Goal: Obtain resource: Download file/media

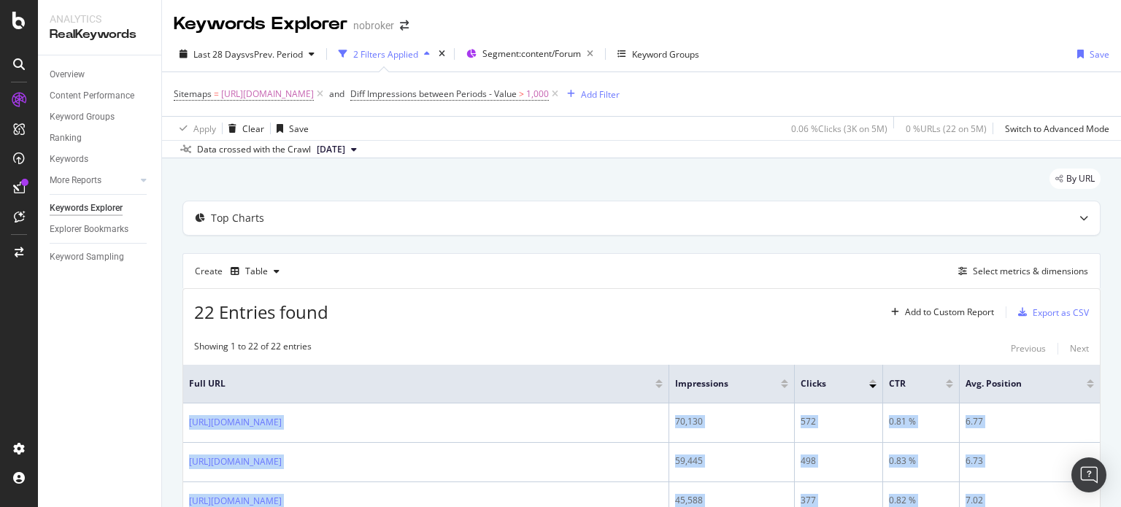
scroll to position [842, 0]
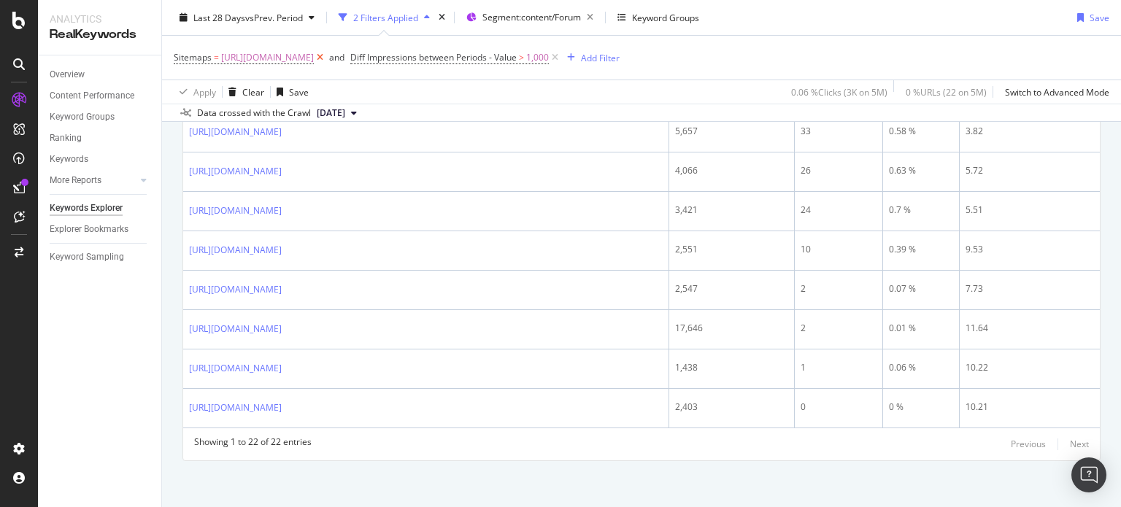
click at [326, 61] on icon at bounding box center [320, 57] width 12 height 15
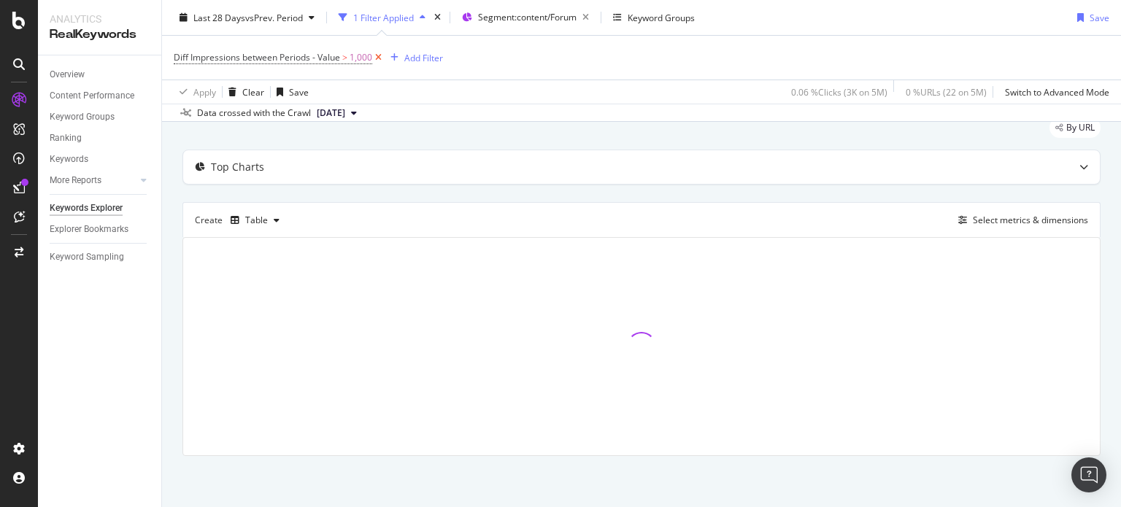
scroll to position [50, 0]
click at [378, 59] on icon at bounding box center [378, 57] width 12 height 15
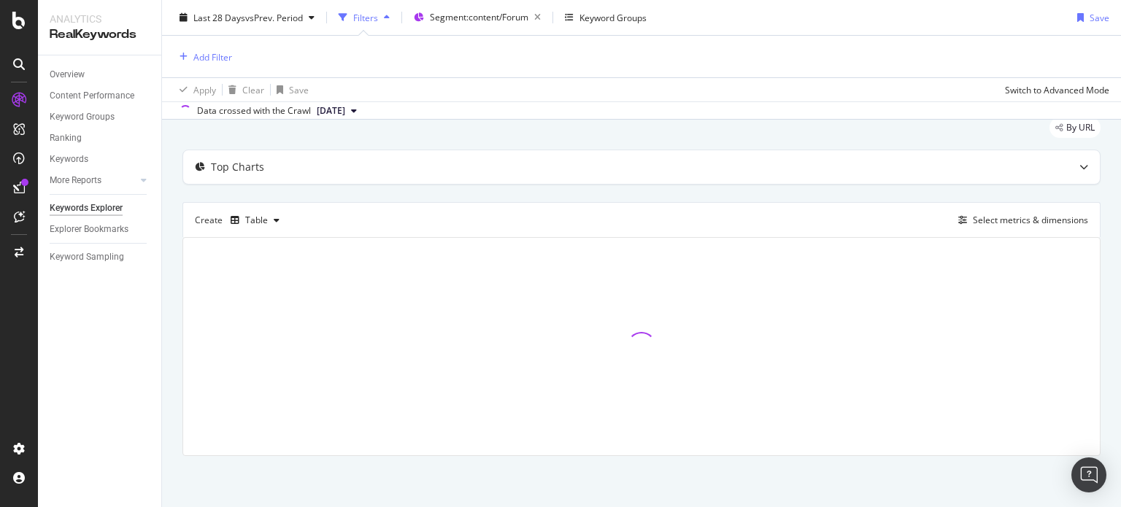
scroll to position [48, 0]
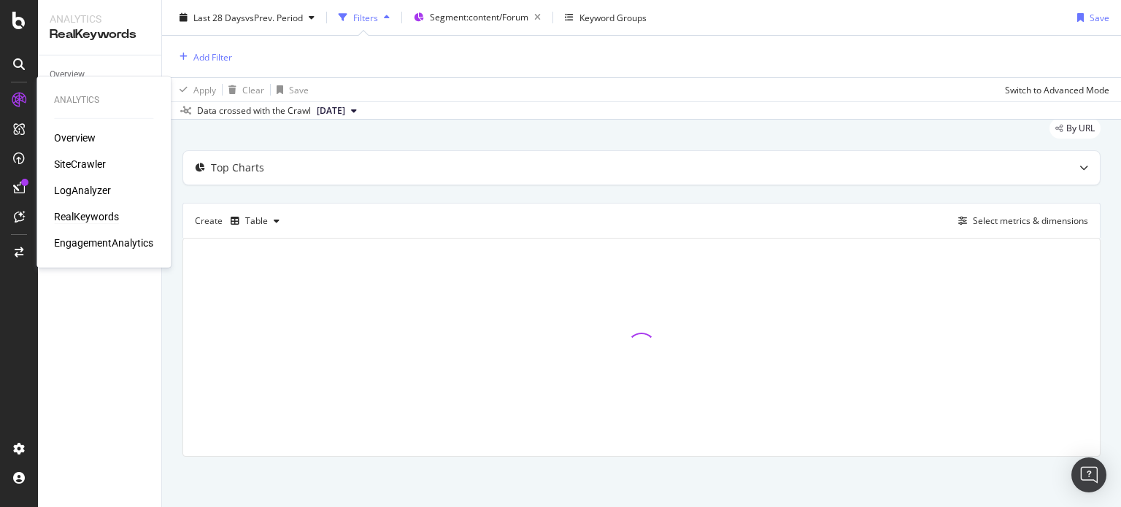
click at [95, 172] on div "Overview SiteCrawler LogAnalyzer RealKeywords EngagementAnalytics" at bounding box center [103, 191] width 99 height 120
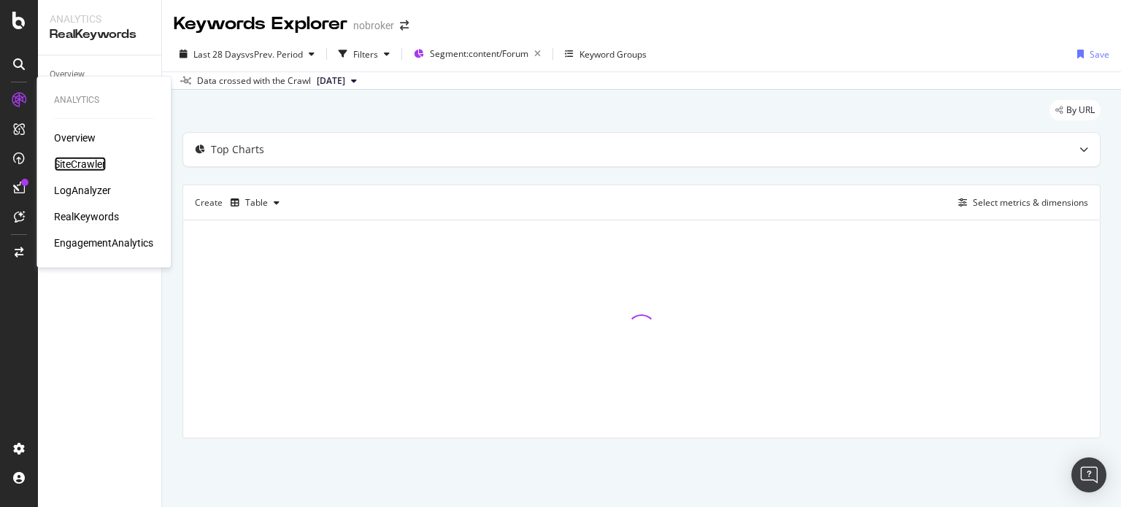
click at [84, 164] on div "SiteCrawler" at bounding box center [80, 164] width 52 height 15
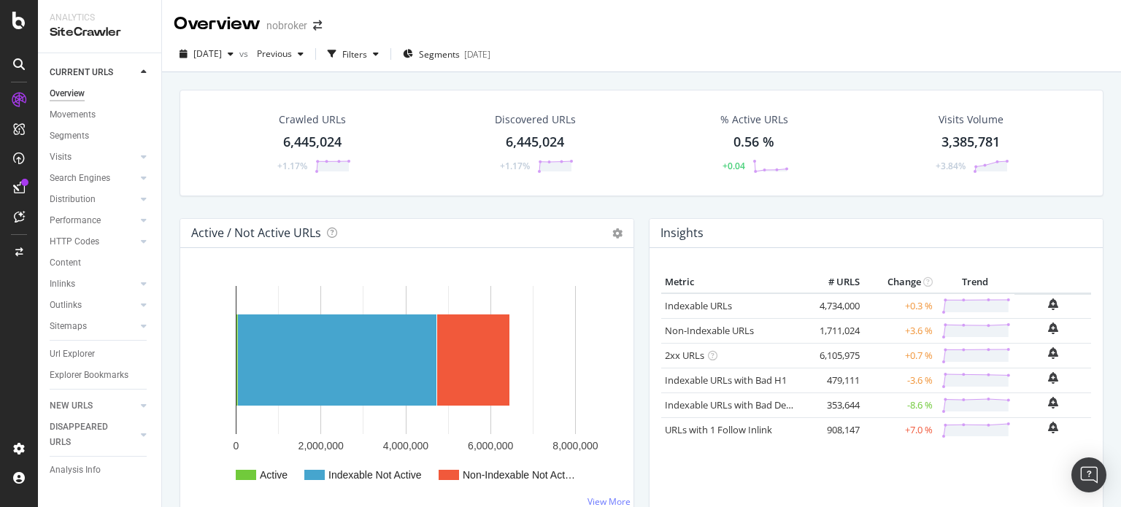
click at [442, 41] on div "2025 Aug. 4th vs Previous Filters Segments 2025-08-19" at bounding box center [641, 54] width 959 height 36
click at [451, 55] on span "Segments" at bounding box center [439, 54] width 41 height 12
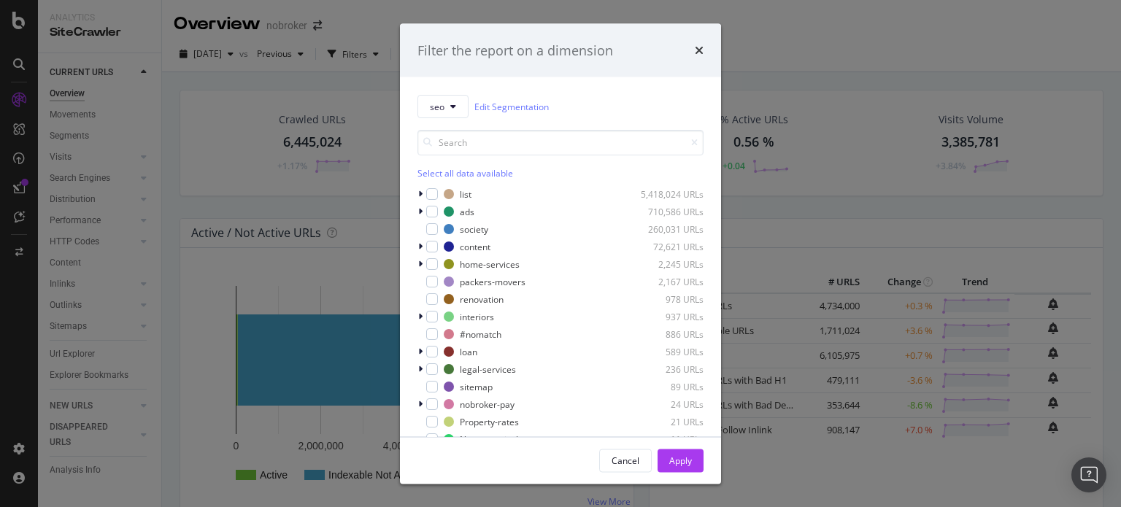
click at [417, 250] on div "seo Edit Segmentation Select all data available list 5,418,024 URLs ads 710,586…" at bounding box center [560, 256] width 321 height 359
click at [419, 246] on icon "modal" at bounding box center [420, 246] width 4 height 9
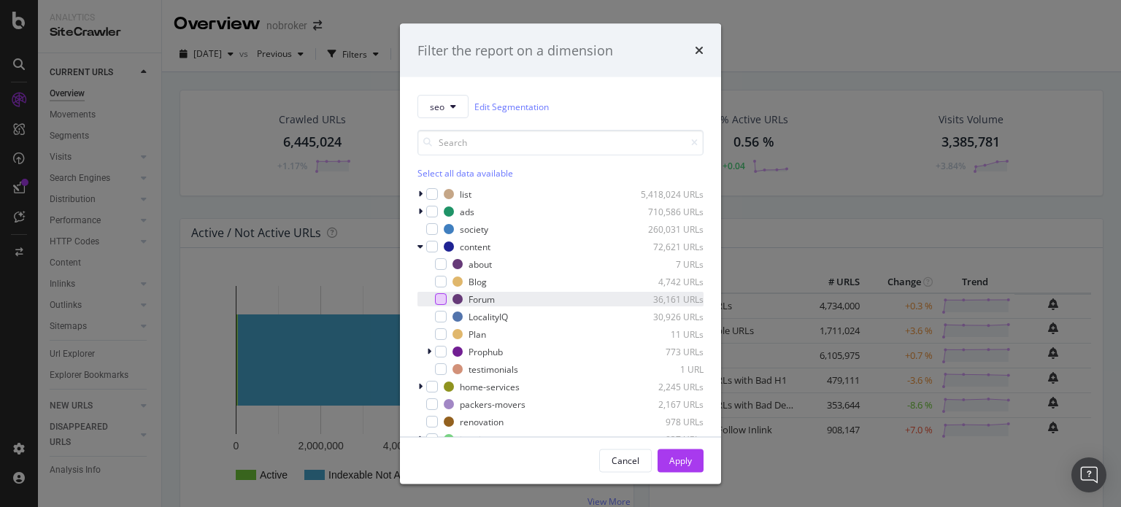
click at [437, 297] on div "modal" at bounding box center [441, 299] width 12 height 12
click at [685, 453] on div "Apply" at bounding box center [680, 461] width 23 height 22
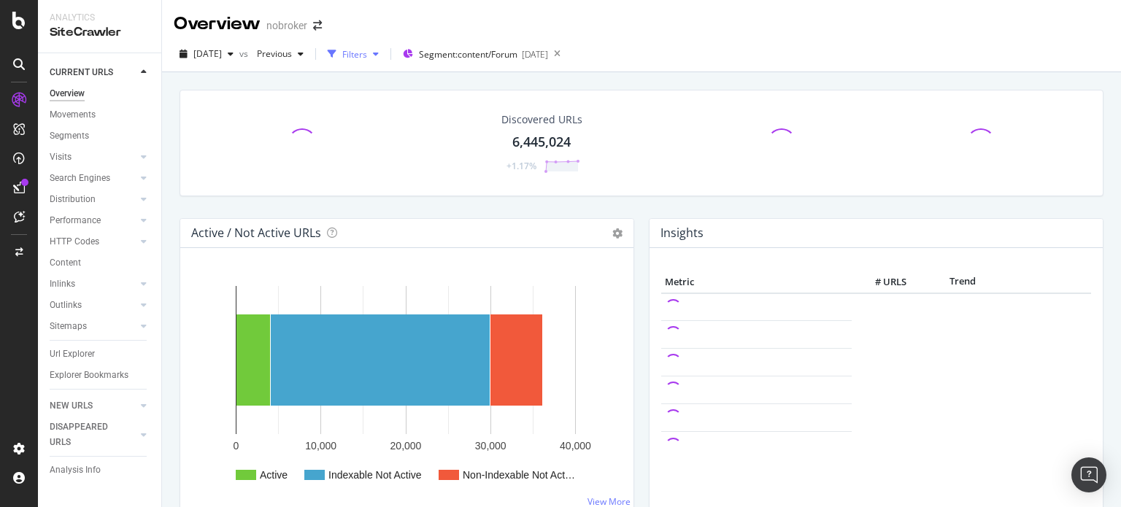
click at [367, 55] on div "Filters" at bounding box center [354, 54] width 25 height 12
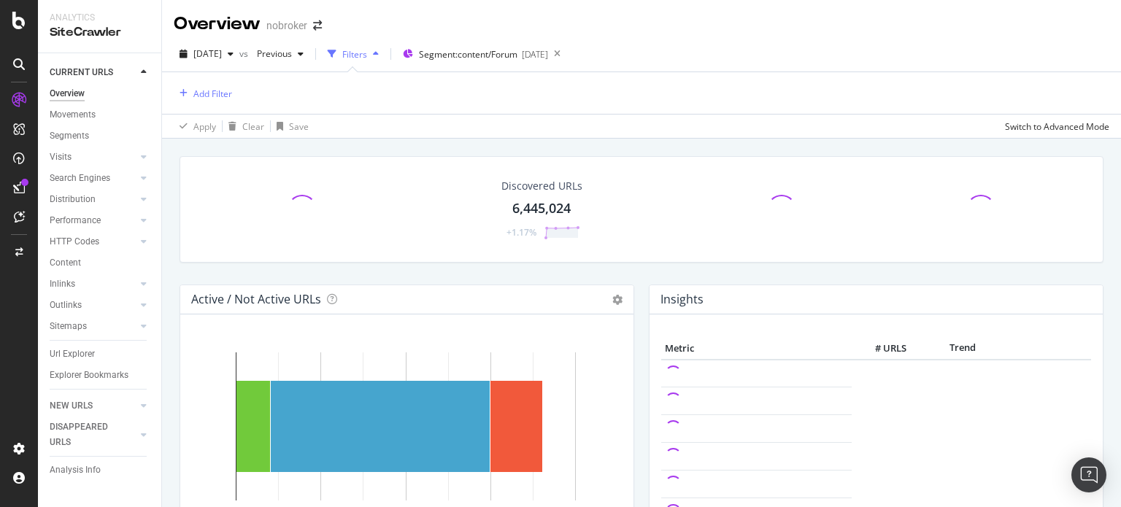
click at [367, 55] on div "Filters" at bounding box center [354, 54] width 25 height 12
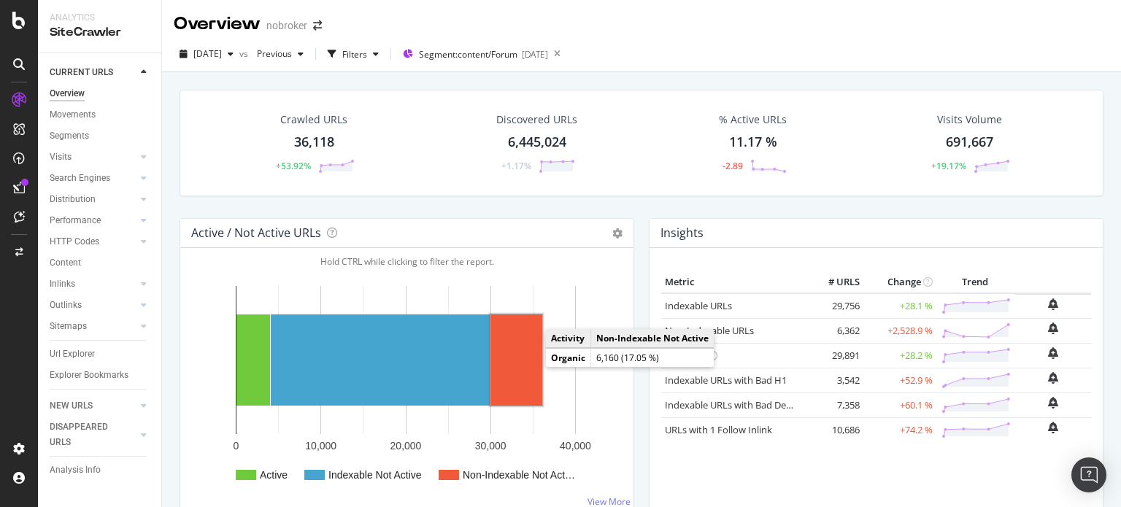
click at [520, 366] on rect "A chart." at bounding box center [517, 360] width 52 height 91
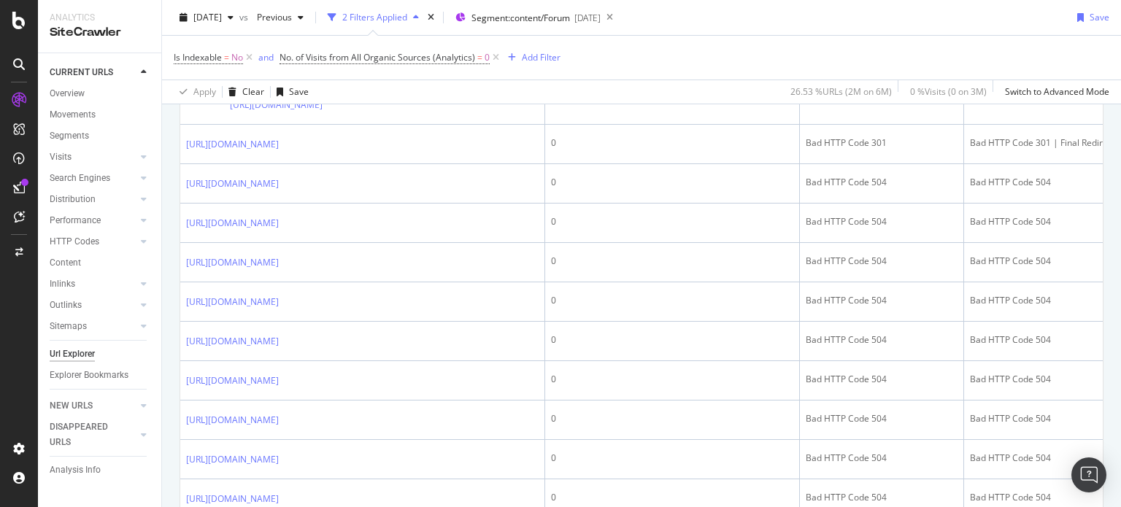
scroll to position [634, 0]
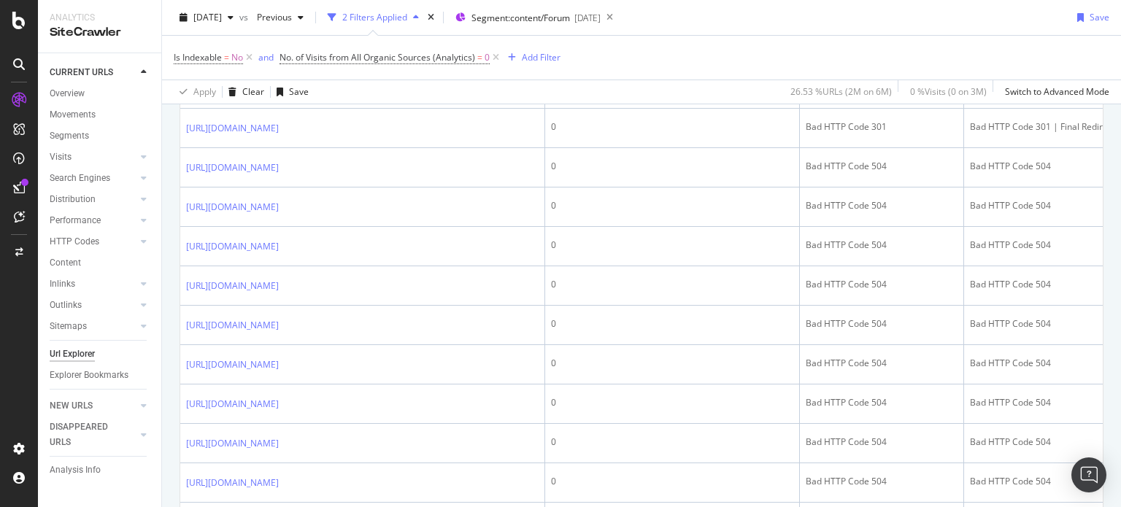
drag, startPoint x: 1120, startPoint y: 58, endPoint x: 1120, endPoint y: 172, distance: 113.9
click at [1120, 172] on div "URL Explorer nobroker 2025 Aug. 4th vs Previous 2 Filters Applied Segment: cont…" at bounding box center [641, 253] width 959 height 507
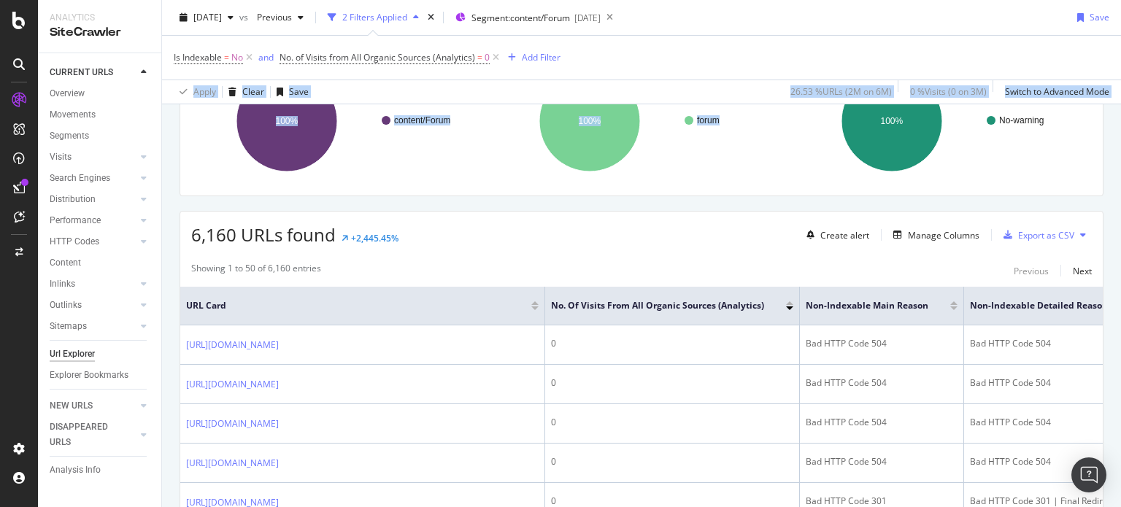
scroll to position [102, 0]
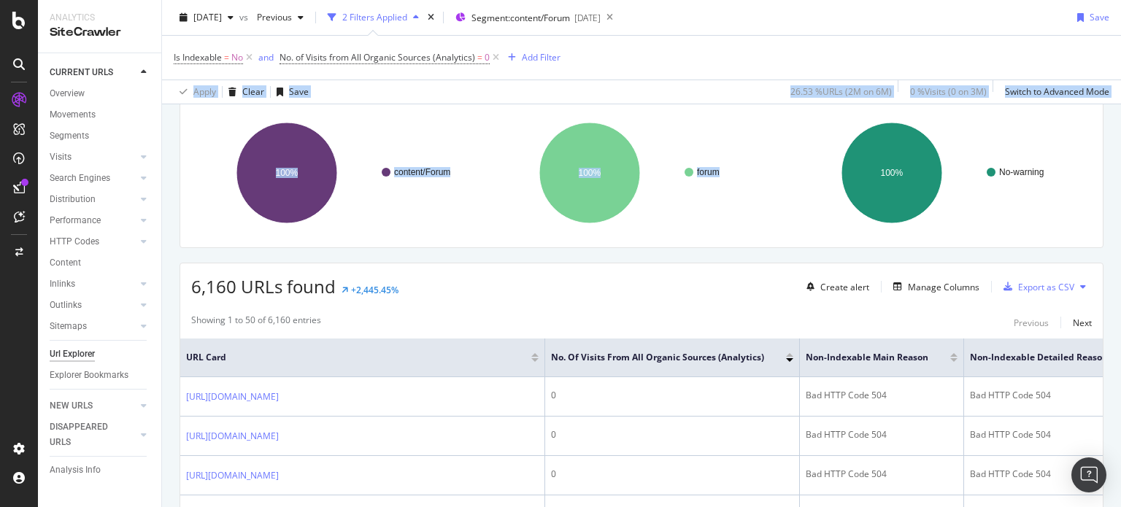
drag, startPoint x: 1120, startPoint y: 90, endPoint x: 1119, endPoint y: 109, distance: 19.0
click at [1119, 109] on div "URL Explorer nobroker 2025 Aug. 4th vs Previous 2 Filters Applied Segment: cont…" at bounding box center [641, 253] width 959 height 507
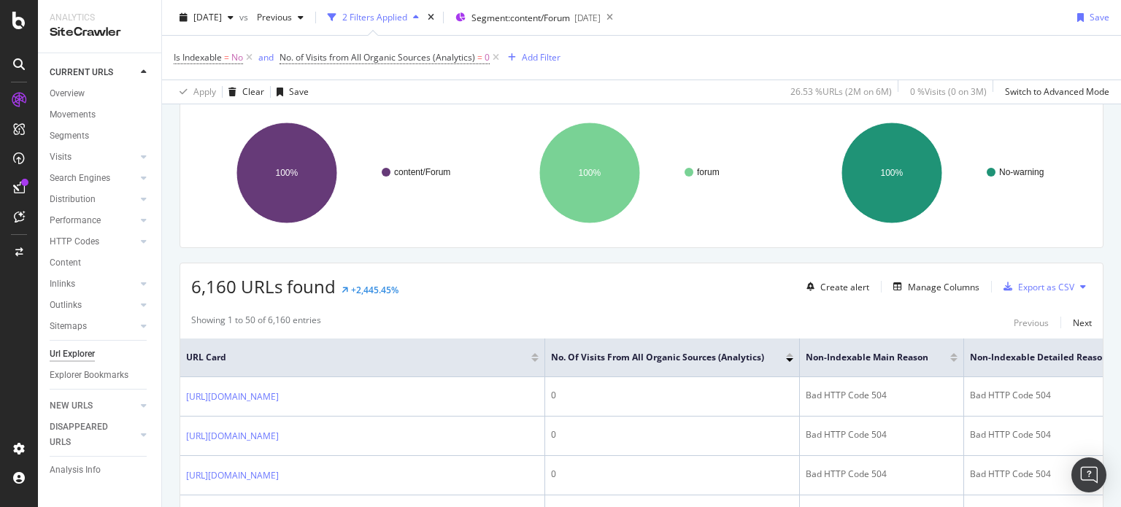
click at [908, 285] on div "Manage Columns" at bounding box center [944, 287] width 72 height 12
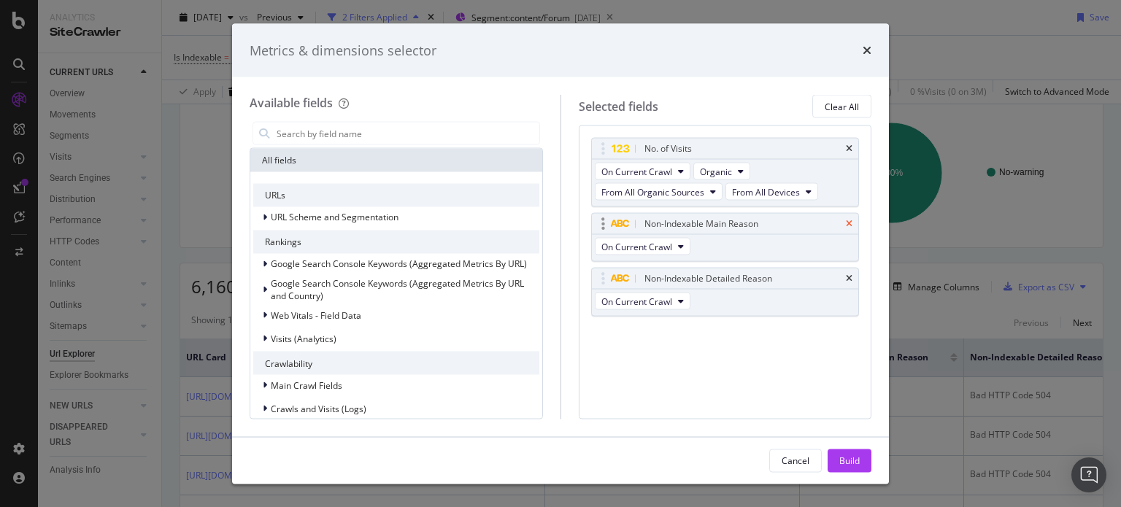
click at [850, 221] on icon "times" at bounding box center [849, 224] width 7 height 9
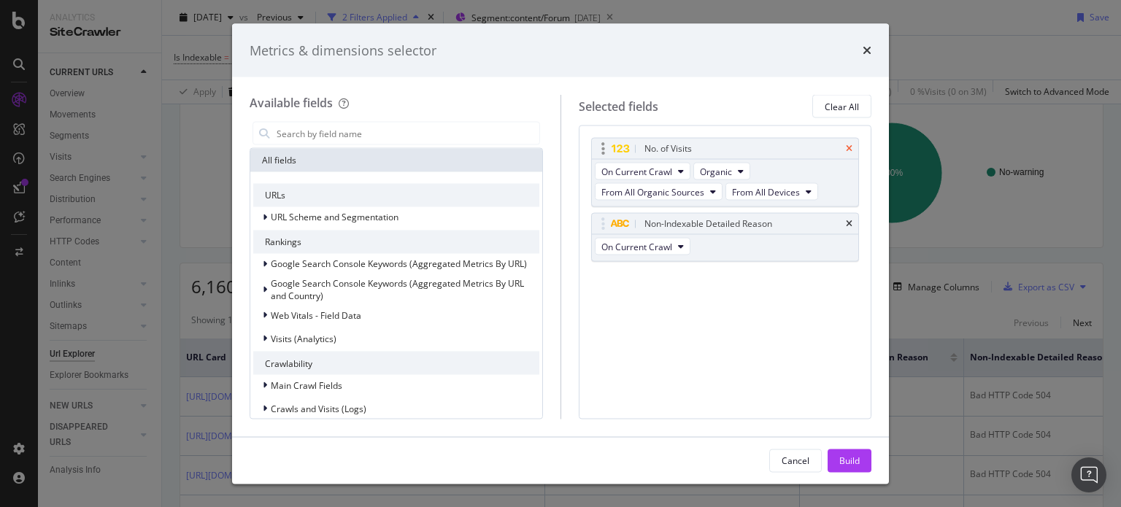
click at [853, 145] on icon "times" at bounding box center [849, 149] width 7 height 9
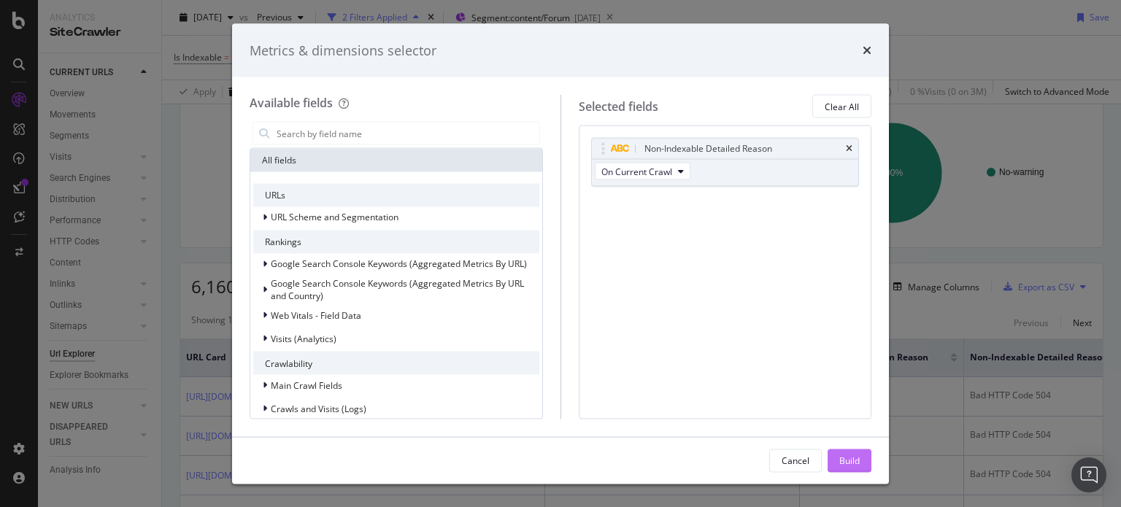
click at [853, 464] on div "Build" at bounding box center [849, 460] width 20 height 12
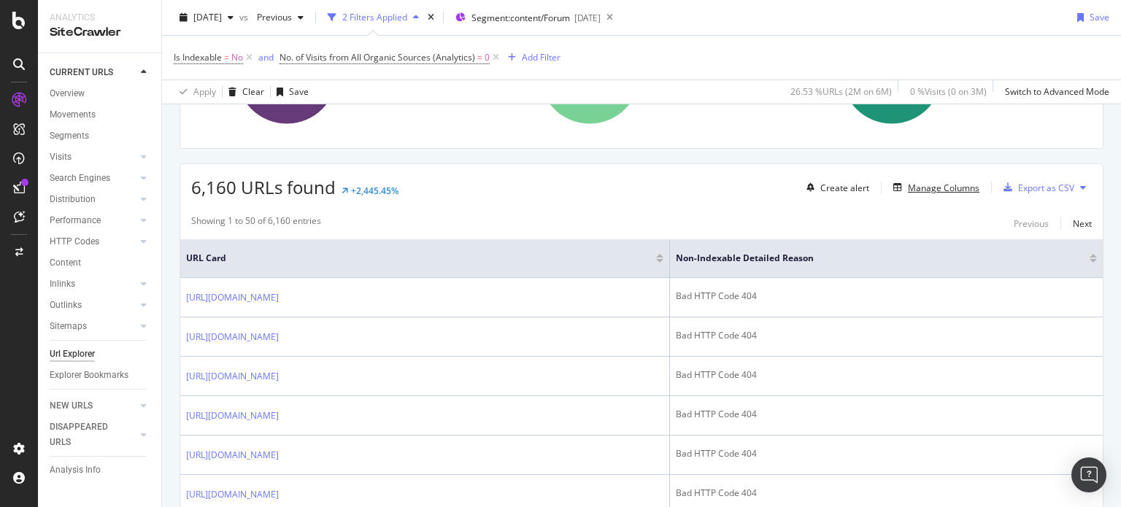
scroll to position [166, 0]
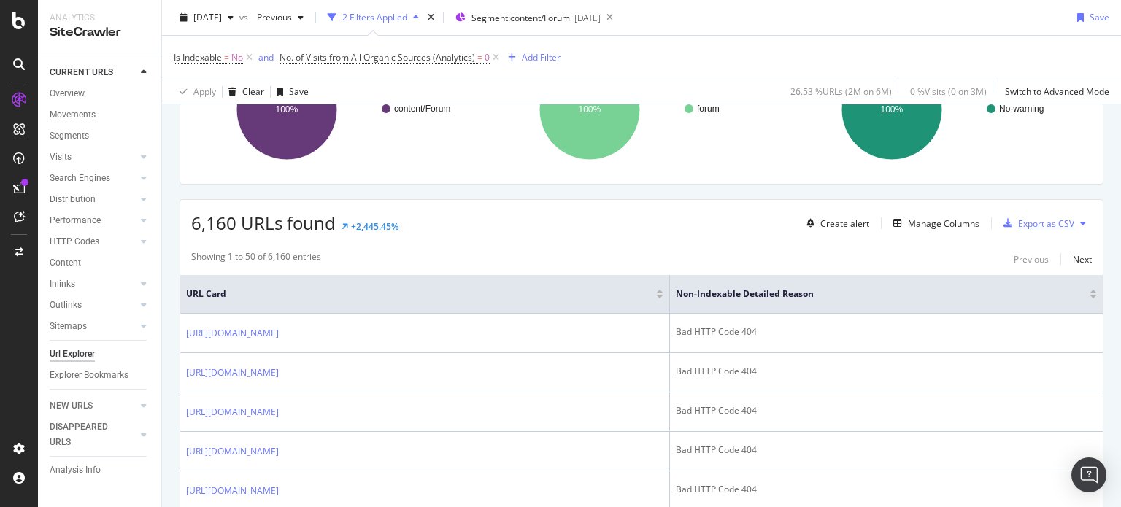
click at [1025, 218] on div "Export as CSV" at bounding box center [1046, 224] width 56 height 12
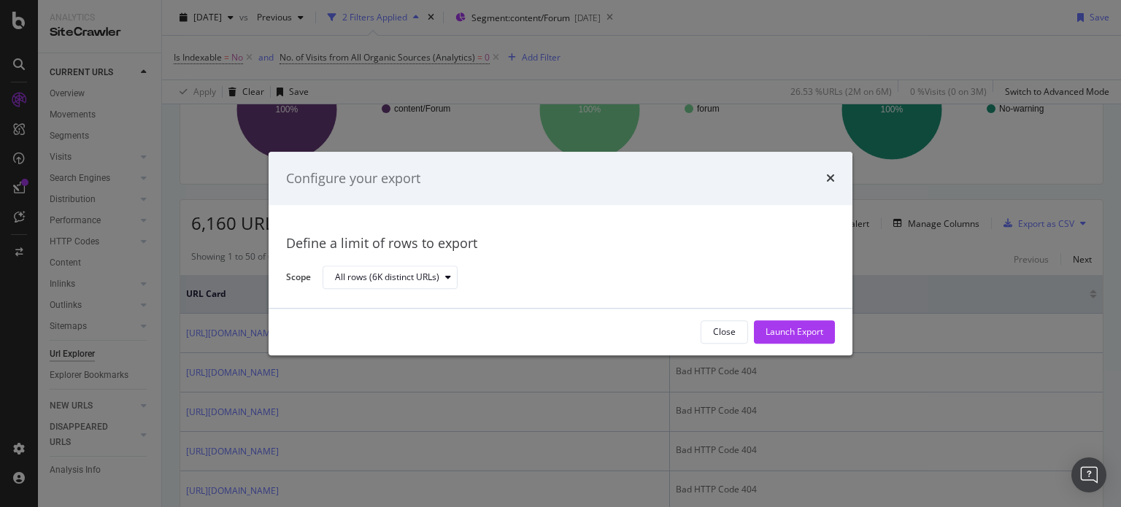
click at [791, 319] on div "Close Launch Export" at bounding box center [561, 332] width 584 height 47
click at [779, 324] on div "Launch Export" at bounding box center [795, 332] width 58 height 22
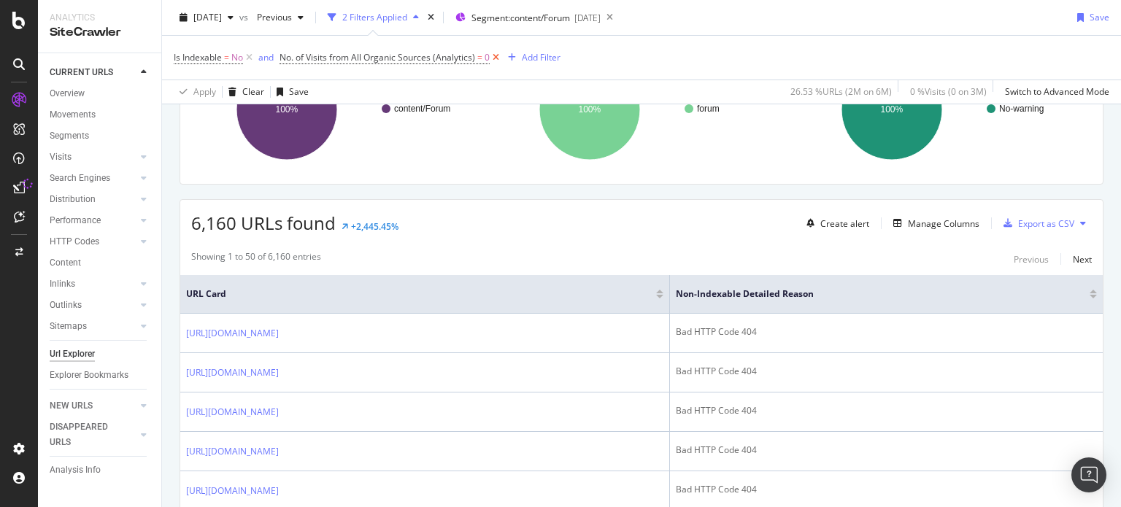
click at [499, 60] on icon at bounding box center [496, 57] width 12 height 15
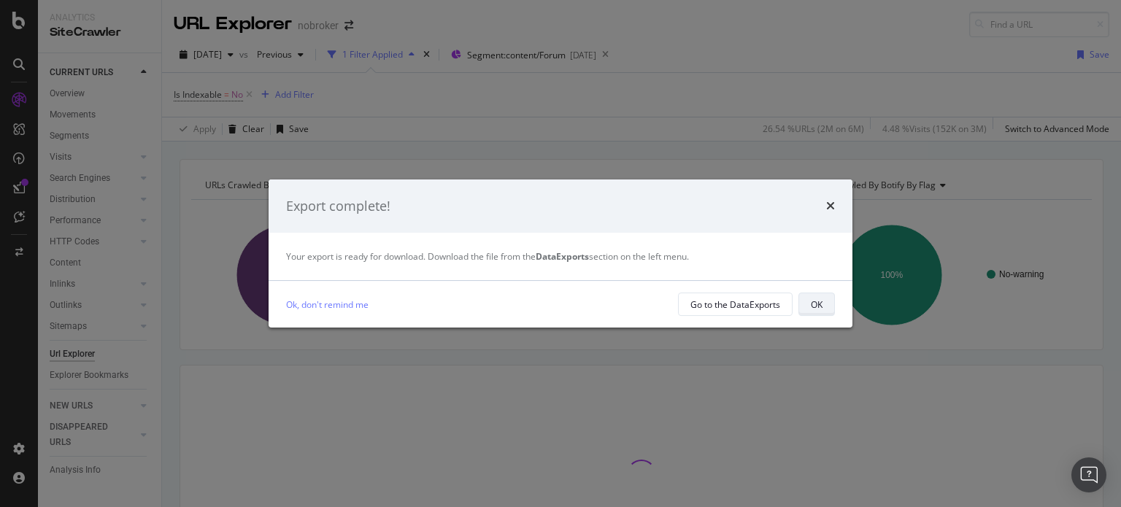
click at [812, 312] on div "OK" at bounding box center [817, 304] width 12 height 20
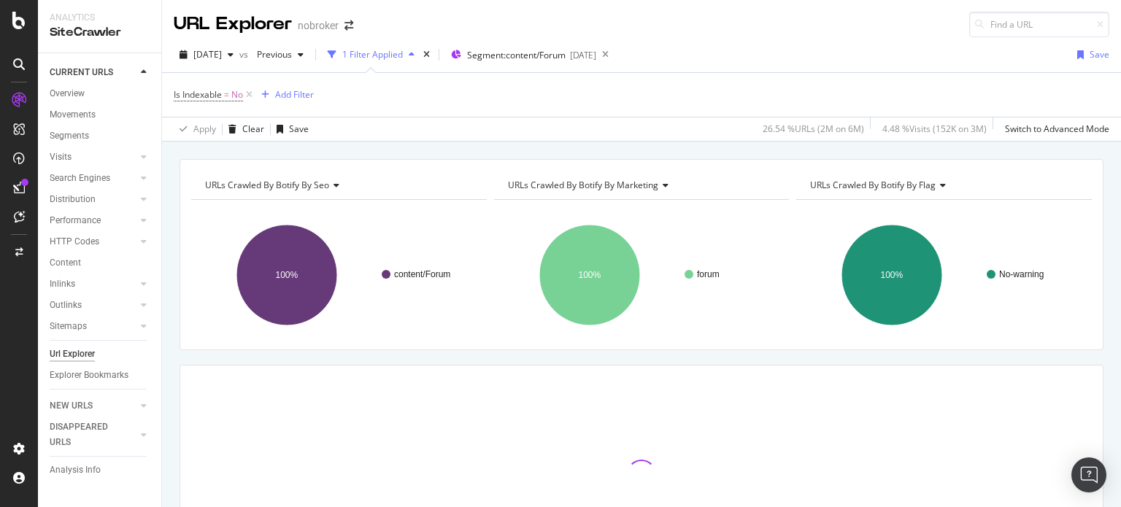
click at [1118, 82] on div "URL Explorer nobroker 2025 Aug. 4th vs Previous 1 Filter Applied Segment: conte…" at bounding box center [641, 253] width 959 height 507
click at [688, 83] on div "Is Indexable = No Add Filter" at bounding box center [642, 95] width 936 height 44
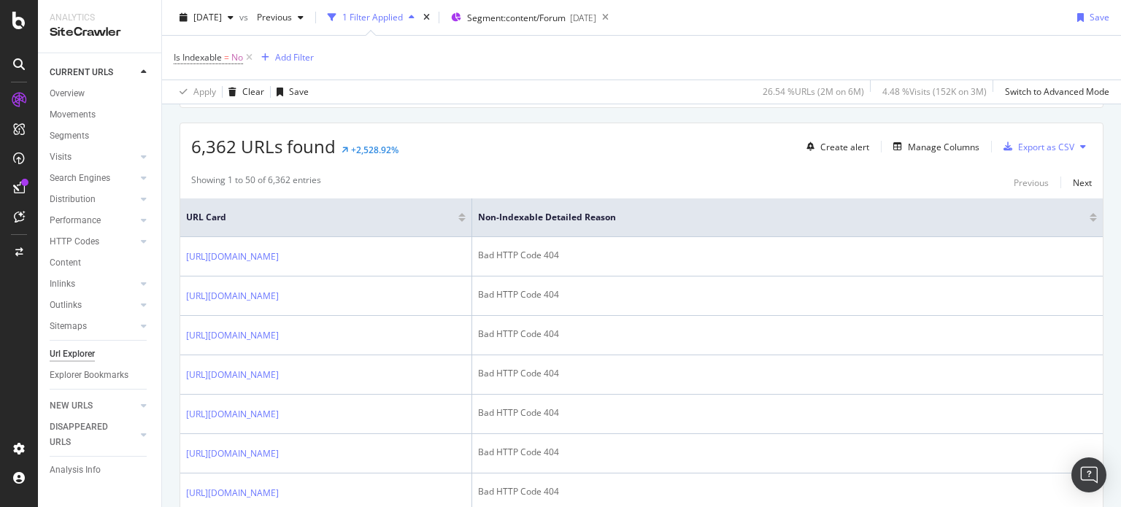
scroll to position [280, 0]
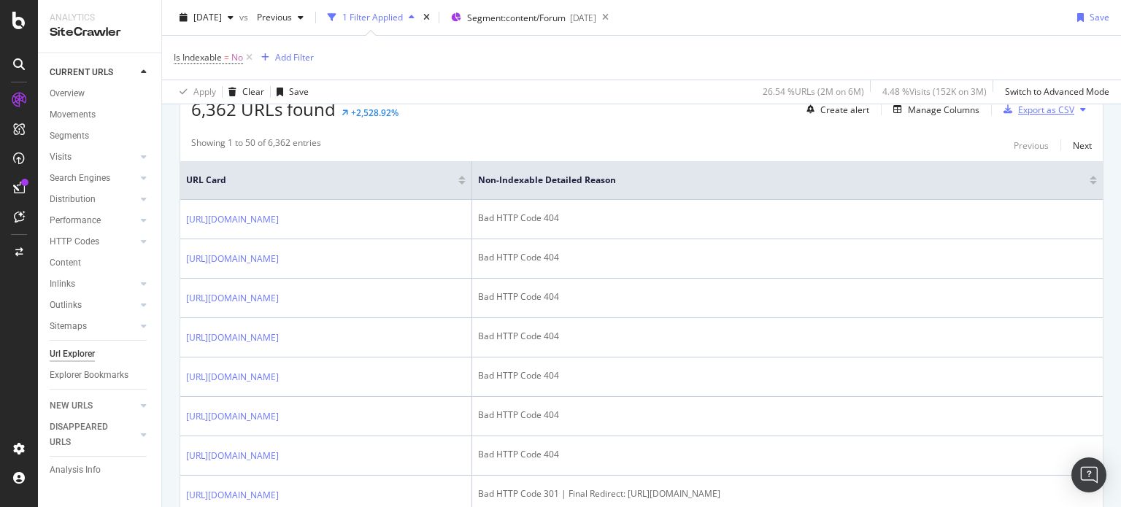
click at [1031, 114] on div "Export as CSV" at bounding box center [1046, 110] width 56 height 12
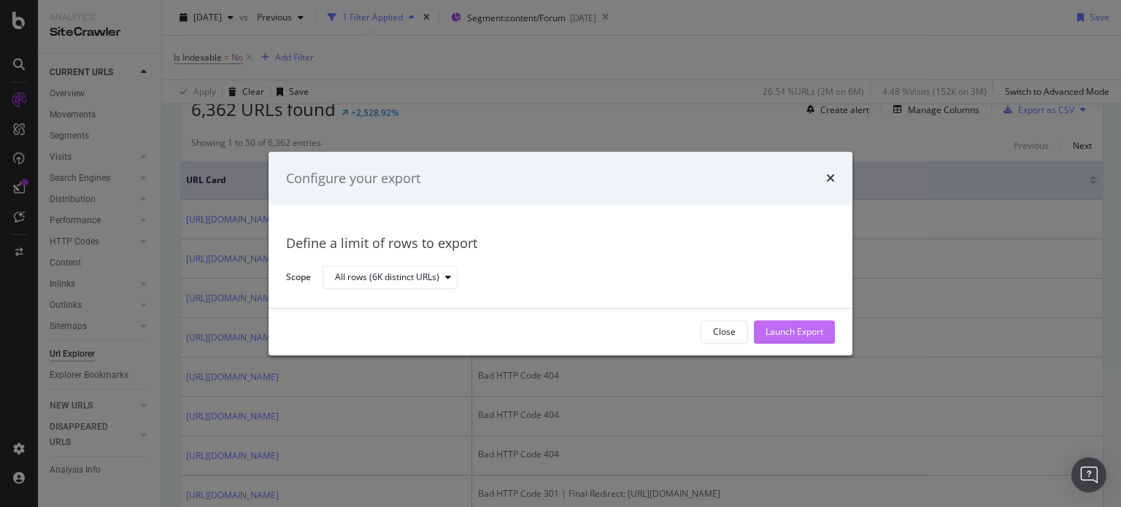
click at [774, 333] on div "Launch Export" at bounding box center [795, 332] width 58 height 12
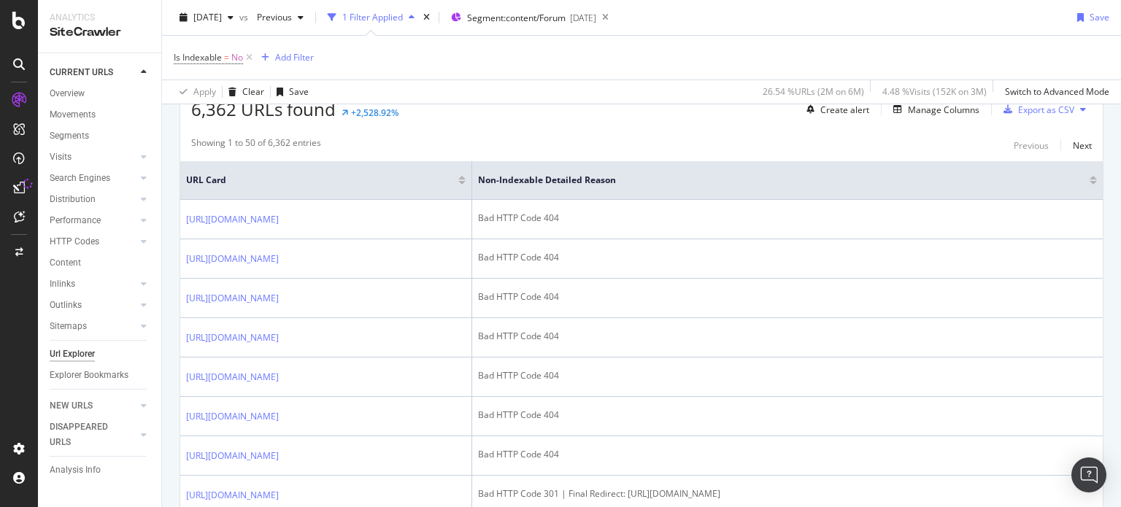
click at [488, 146] on div "Showing 1 to 50 of 6,362 entries Previous Next" at bounding box center [641, 146] width 923 height 18
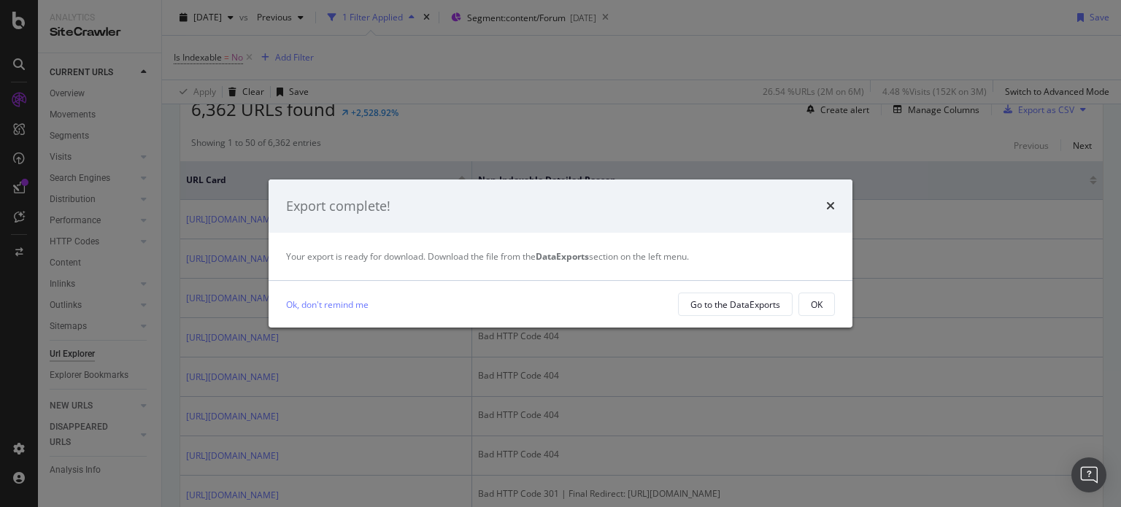
click at [577, 207] on div "Export complete!" at bounding box center [560, 206] width 549 height 19
click at [825, 312] on button "OK" at bounding box center [817, 304] width 36 height 23
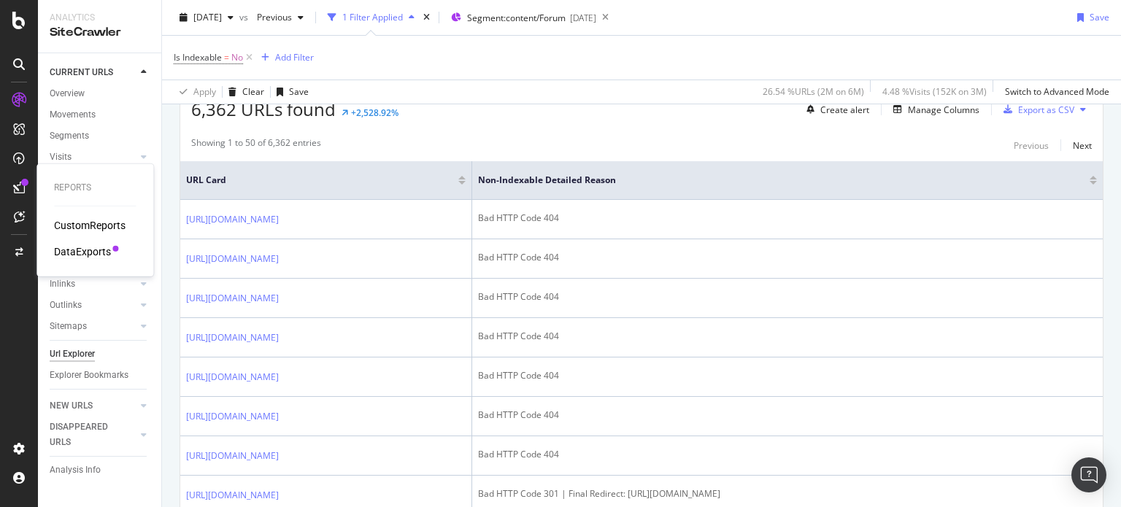
click at [82, 250] on div "DataExports" at bounding box center [82, 252] width 57 height 15
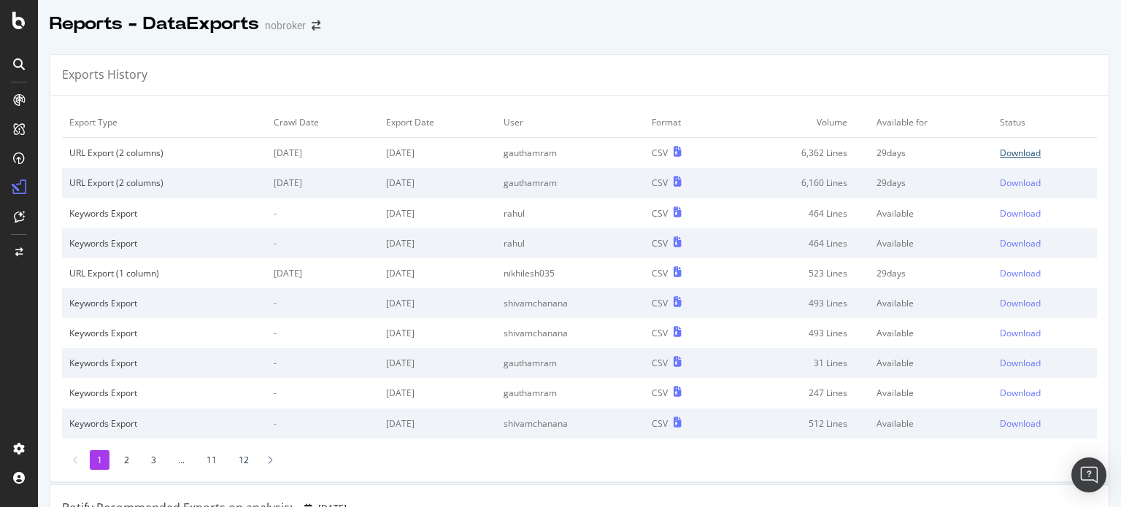
click at [1018, 158] on div "Download" at bounding box center [1020, 153] width 41 height 12
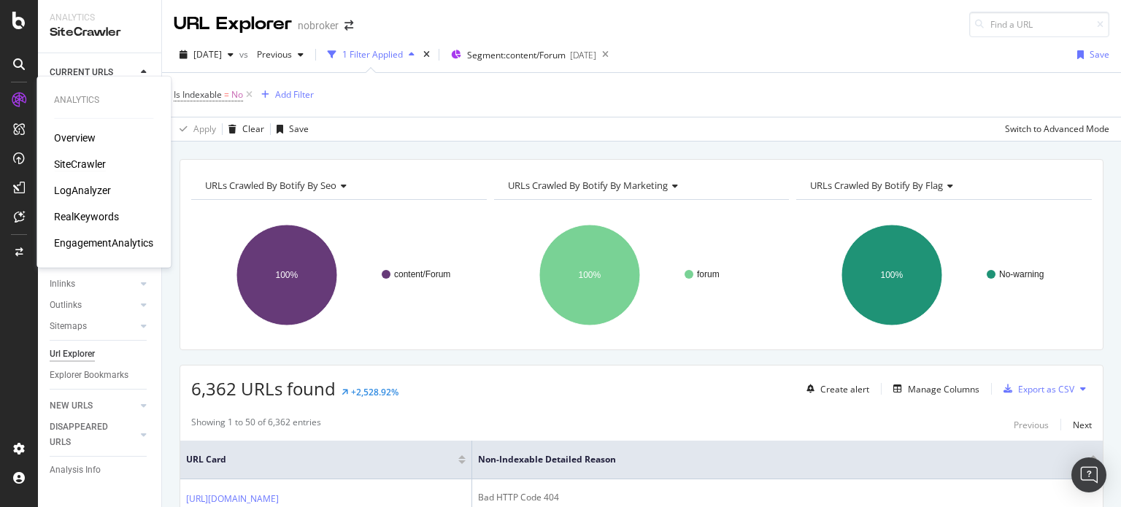
click at [76, 166] on div "SiteCrawler" at bounding box center [80, 164] width 52 height 15
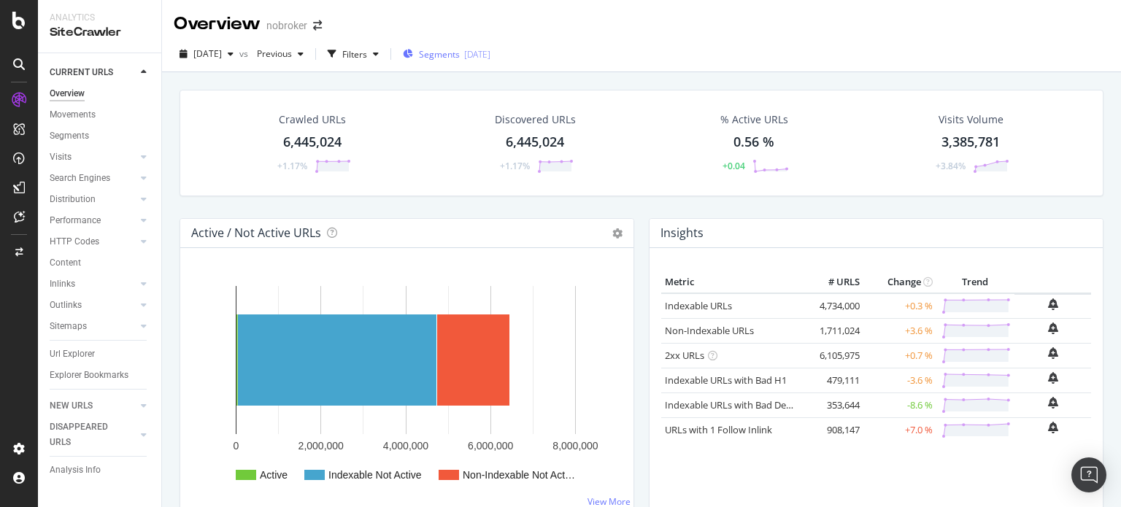
click at [455, 53] on span "Segments" at bounding box center [439, 54] width 41 height 12
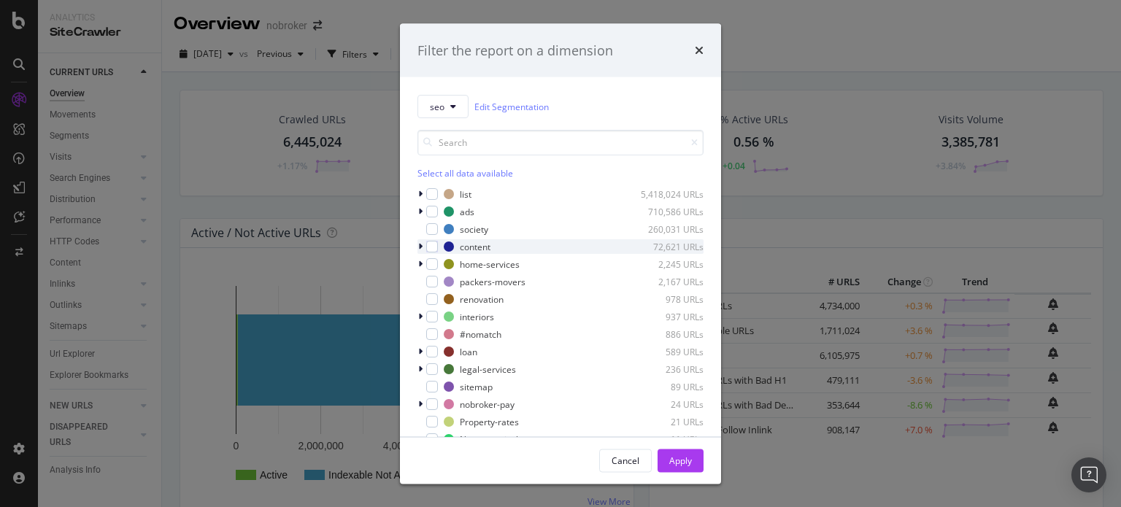
click at [423, 247] on div "modal" at bounding box center [422, 246] width 9 height 15
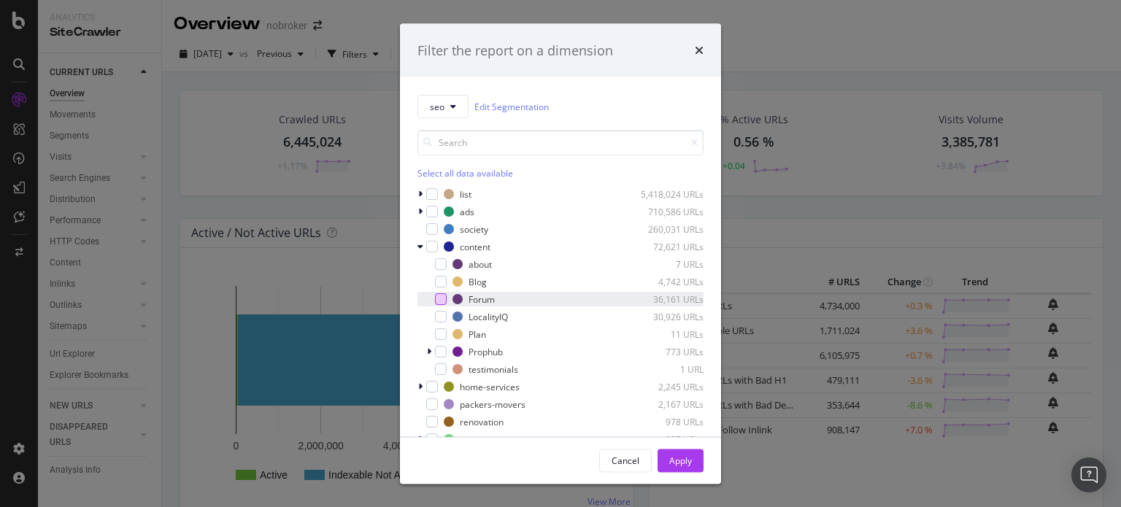
click at [444, 300] on div "modal" at bounding box center [441, 299] width 12 height 12
click at [680, 455] on div "Apply" at bounding box center [680, 460] width 23 height 12
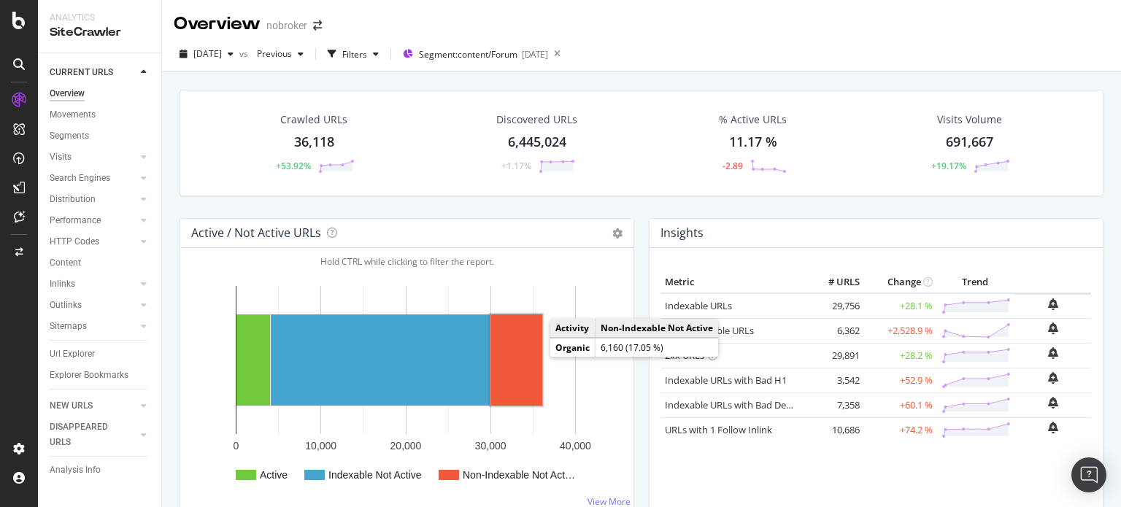
click at [520, 356] on rect "A chart." at bounding box center [517, 360] width 52 height 91
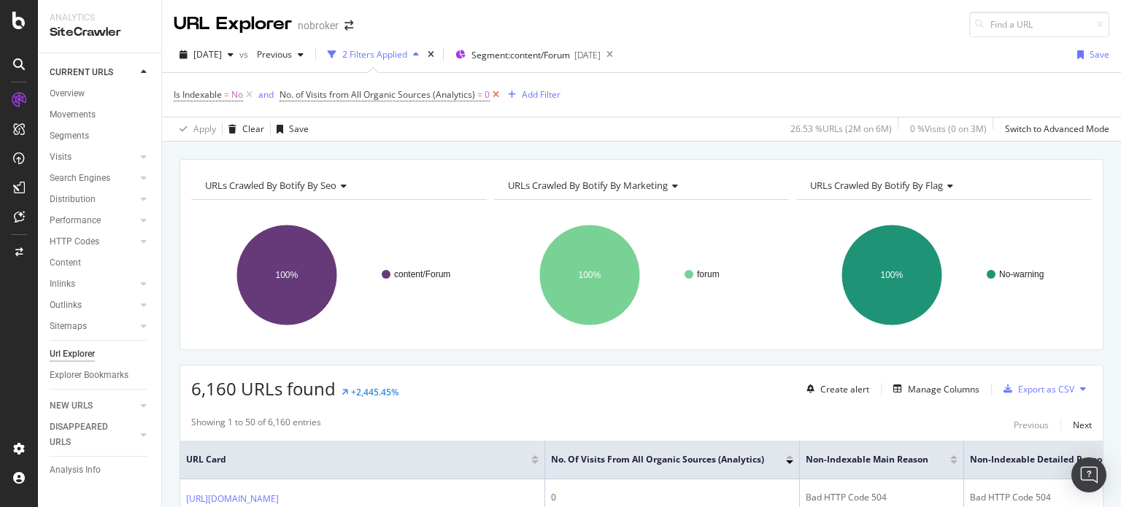
click at [496, 96] on icon at bounding box center [496, 95] width 12 height 15
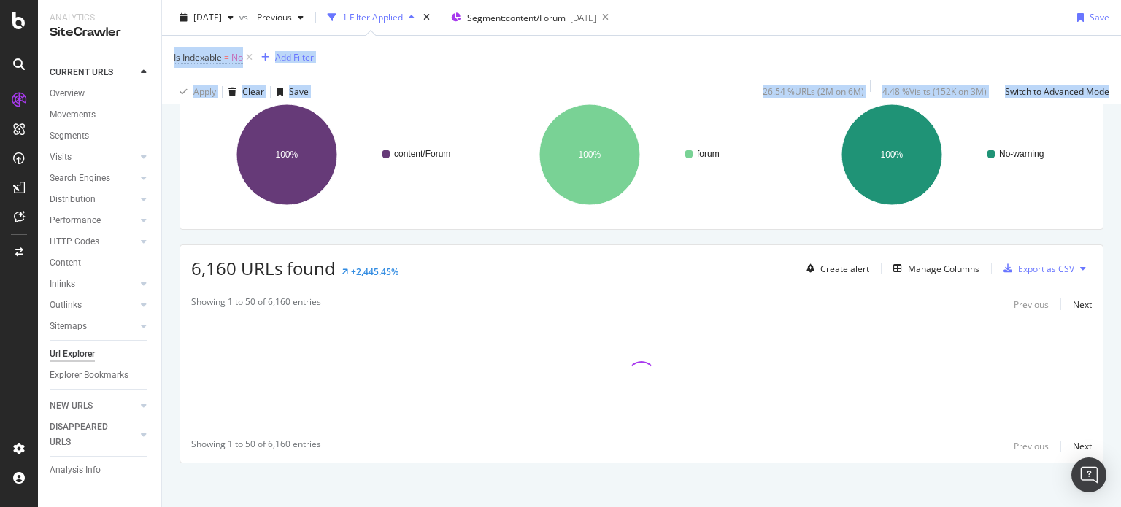
scroll to position [126, 0]
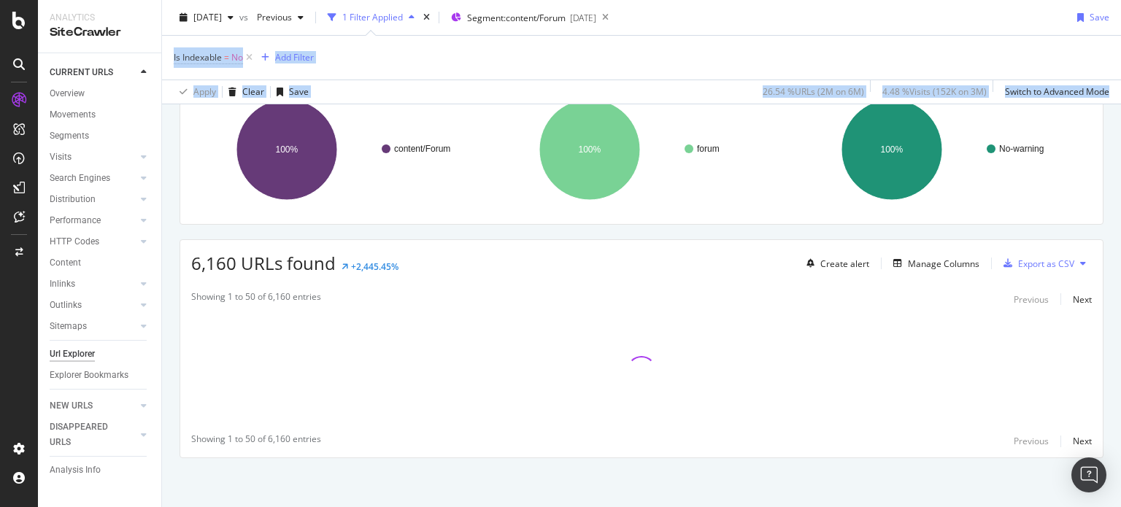
drag, startPoint x: 1120, startPoint y: 66, endPoint x: 1120, endPoint y: 163, distance: 96.4
click at [1120, 163] on div "URL Explorer nobroker 2025 Aug. 4th vs Previous 1 Filter Applied Segment: conte…" at bounding box center [641, 253] width 959 height 507
click at [920, 259] on div "Manage Columns" at bounding box center [944, 264] width 72 height 12
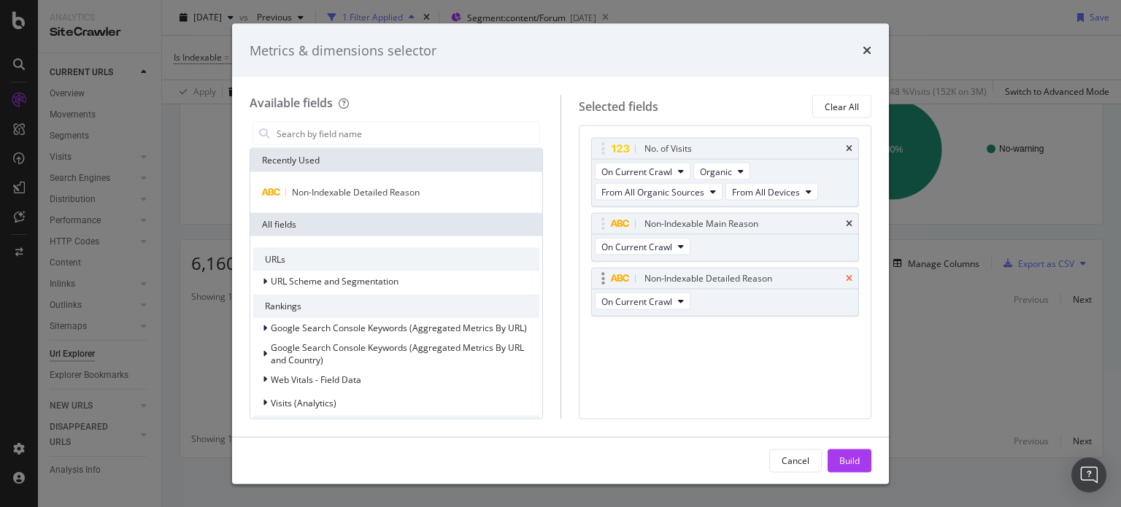
click at [847, 274] on icon "times" at bounding box center [849, 278] width 7 height 9
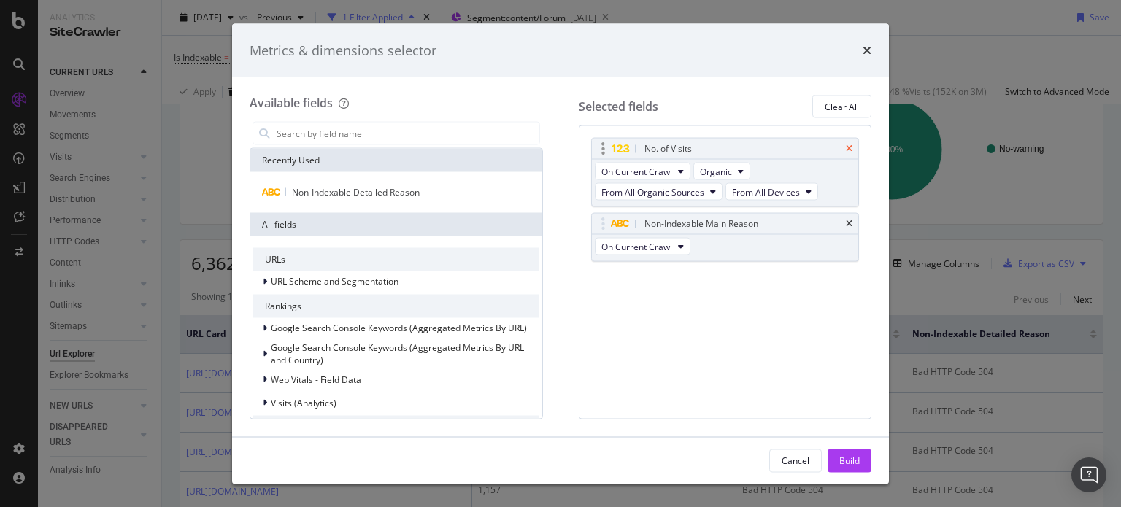
click at [850, 147] on icon "times" at bounding box center [849, 149] width 7 height 9
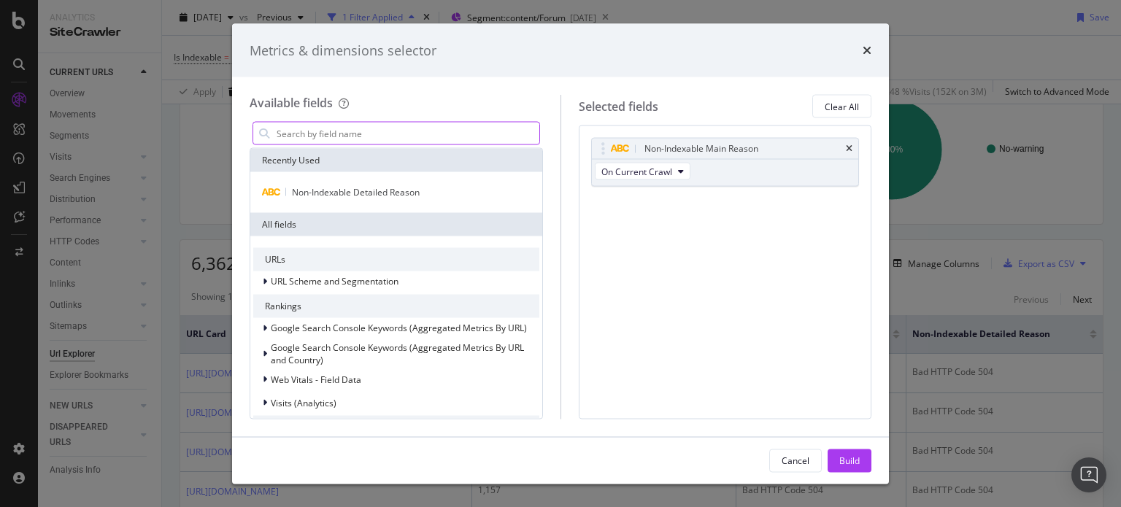
click at [409, 134] on input "modal" at bounding box center [407, 134] width 264 height 22
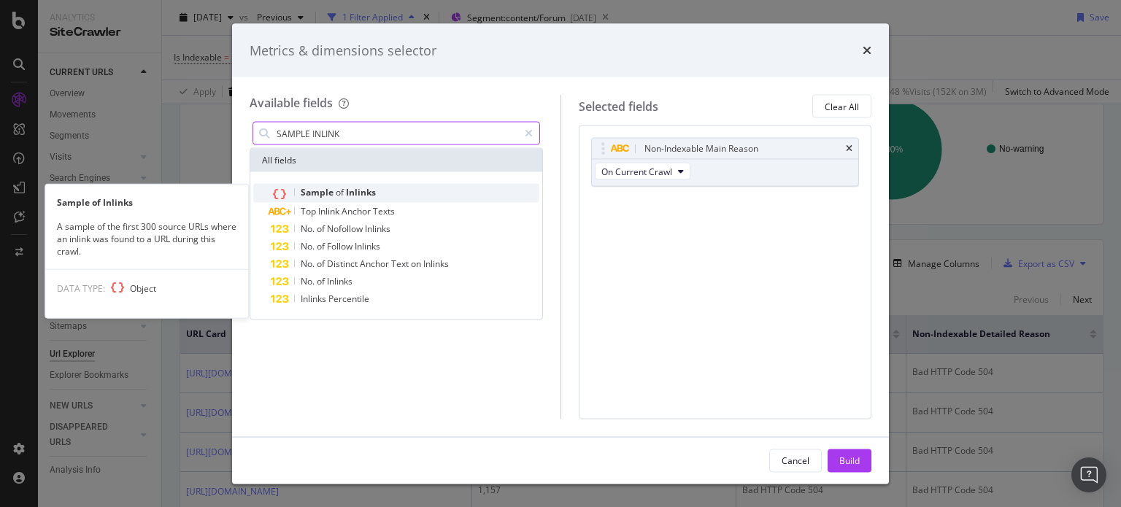
type input "SAMPLE INLINK"
click at [383, 195] on div "Sample of Inlinks" at bounding box center [405, 193] width 269 height 19
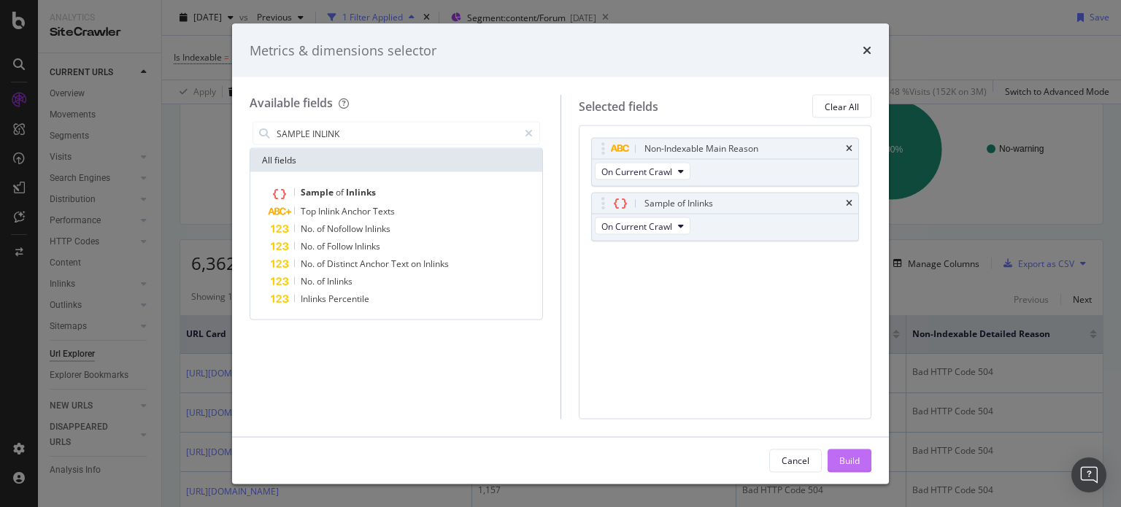
click at [847, 464] on div "Build" at bounding box center [849, 460] width 20 height 12
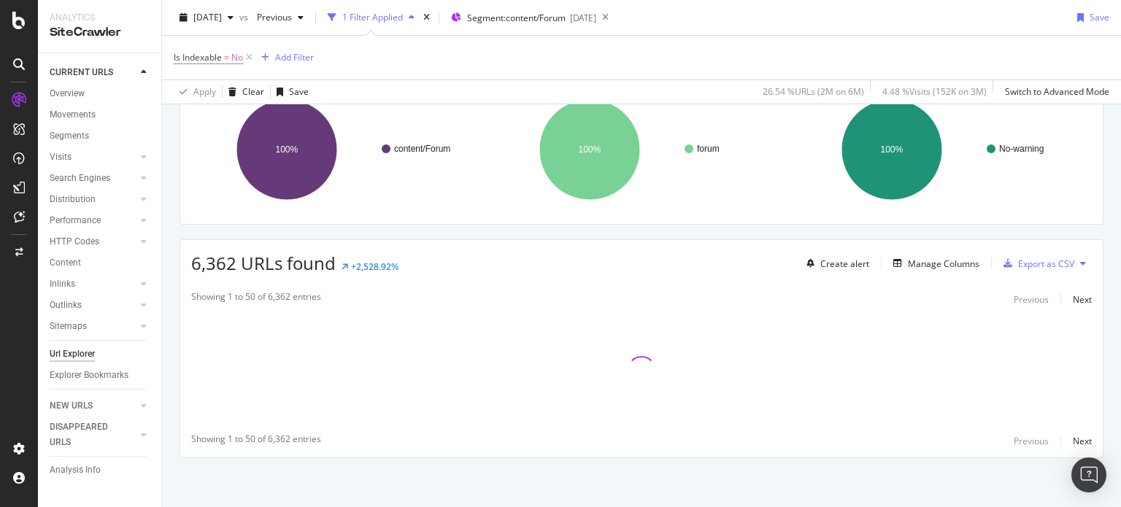
click at [1120, 31] on div "URL Explorer nobroker 2025 Aug. 4th vs Previous 1 Filter Applied Segment: conte…" at bounding box center [641, 253] width 959 height 507
click at [1120, 288] on div "URL Explorer nobroker 2025 Aug. 4th vs Previous 1 Filter Applied Segment: conte…" at bounding box center [641, 253] width 959 height 507
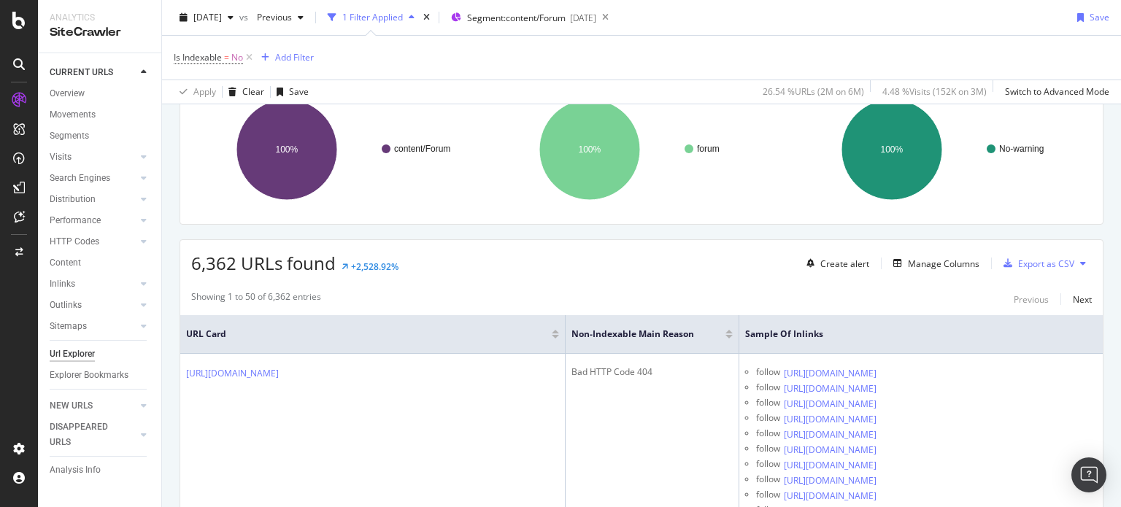
scroll to position [126, 0]
click at [1026, 257] on div "Export as CSV" at bounding box center [1046, 263] width 56 height 12
click at [1018, 265] on div "Export as CSV" at bounding box center [1046, 263] width 56 height 12
click at [1018, 257] on div "Export as CSV" at bounding box center [1046, 263] width 56 height 12
click at [1042, 261] on div "Export as CSV" at bounding box center [1046, 263] width 56 height 12
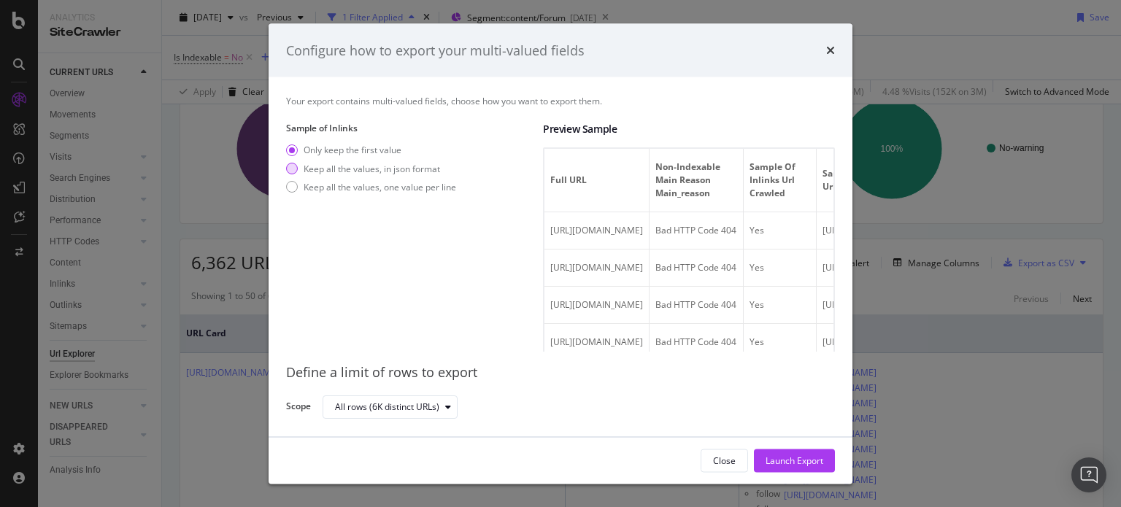
click at [298, 170] on div "Keep all the values, in json format" at bounding box center [371, 168] width 170 height 12
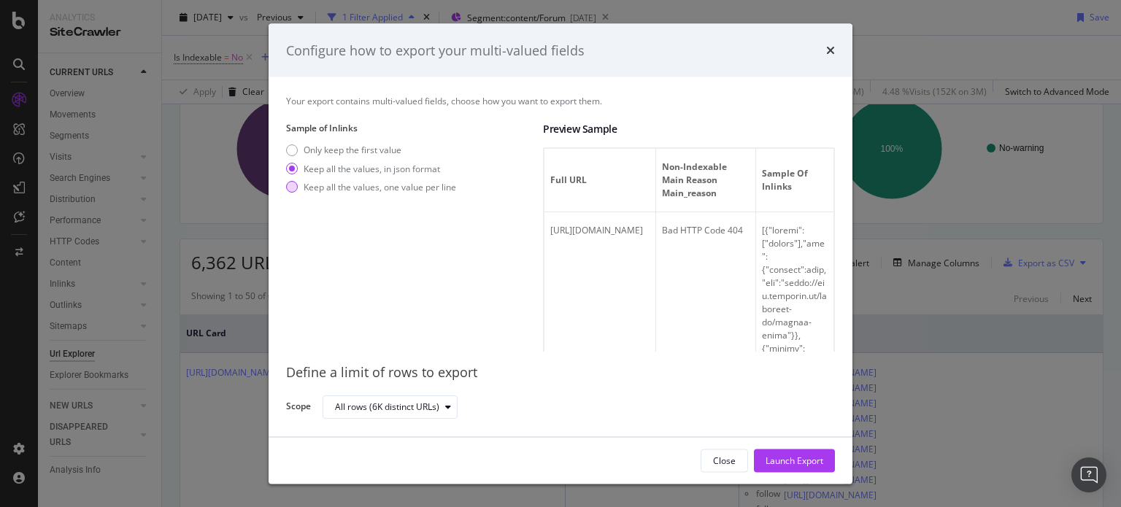
click at [306, 186] on div "Keep all the values, one value per line" at bounding box center [380, 186] width 153 height 12
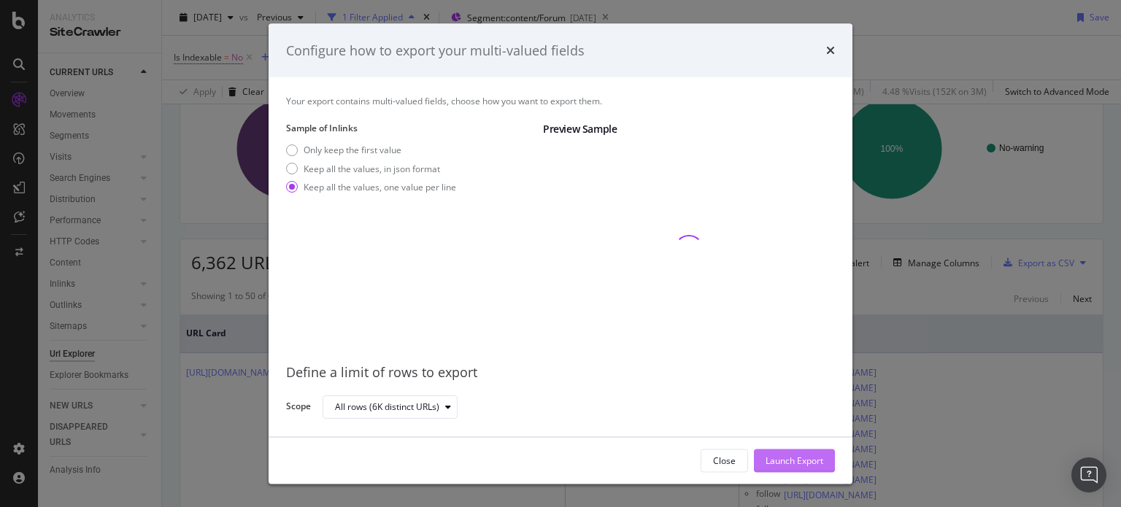
click at [811, 469] on div "Launch Export" at bounding box center [795, 461] width 58 height 22
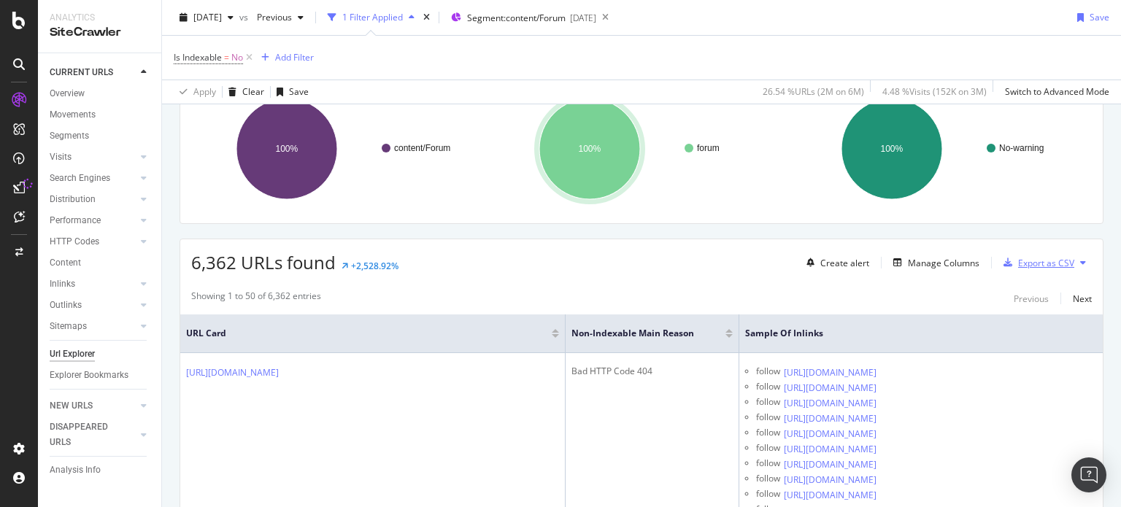
click at [1002, 263] on div "button" at bounding box center [1008, 262] width 20 height 9
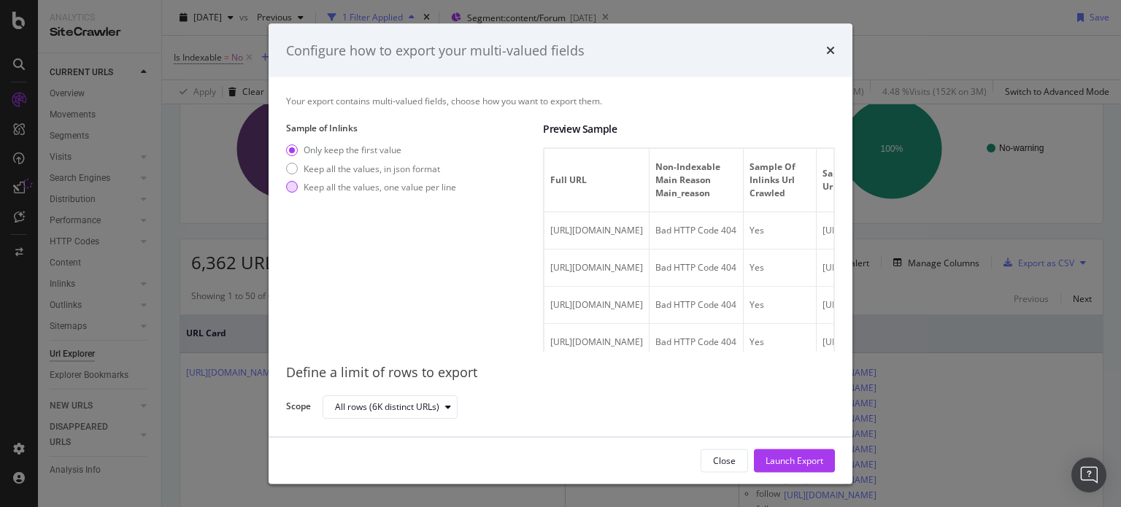
click at [365, 184] on div "Keep all the values, one value per line" at bounding box center [380, 186] width 153 height 12
click at [298, 188] on div "Keep all the values, one value per line" at bounding box center [371, 186] width 170 height 12
click at [295, 187] on div "modal" at bounding box center [292, 187] width 12 height 12
click at [791, 461] on div "Launch Export" at bounding box center [795, 460] width 58 height 12
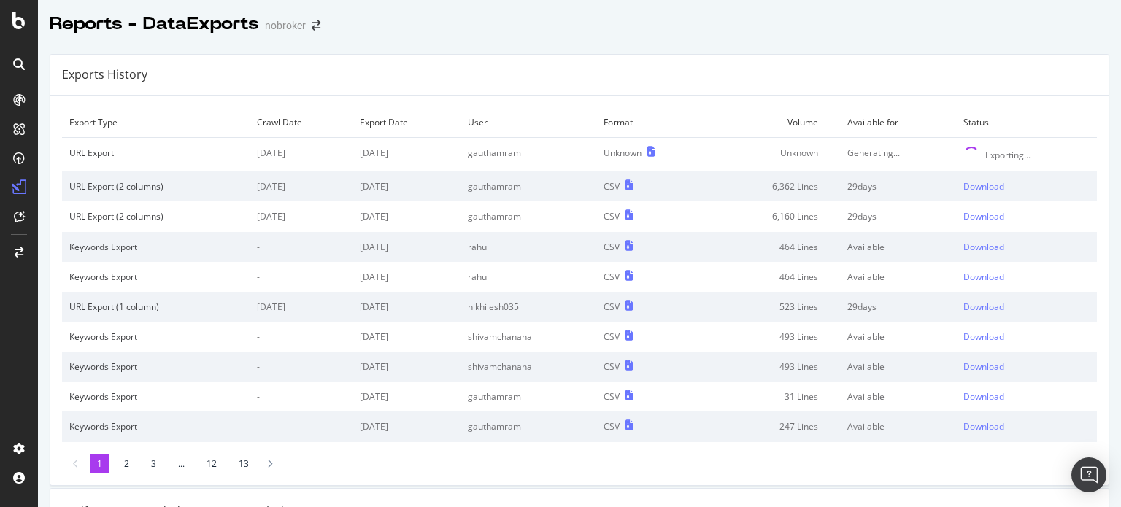
click at [579, 61] on div "Exports History" at bounding box center [579, 75] width 1058 height 41
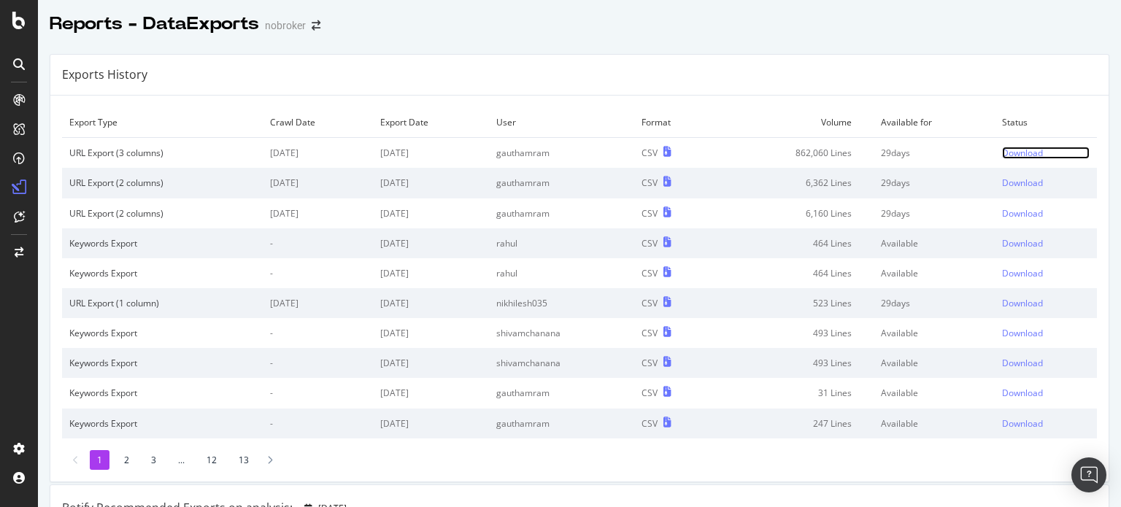
click at [1007, 153] on div "Download" at bounding box center [1022, 153] width 41 height 12
